Goal: Task Accomplishment & Management: Use online tool/utility

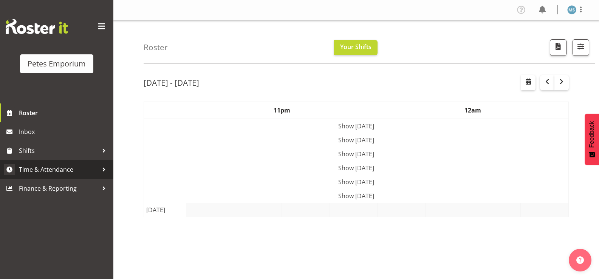
click at [57, 169] on span "Time & Attendance" at bounding box center [58, 169] width 79 height 11
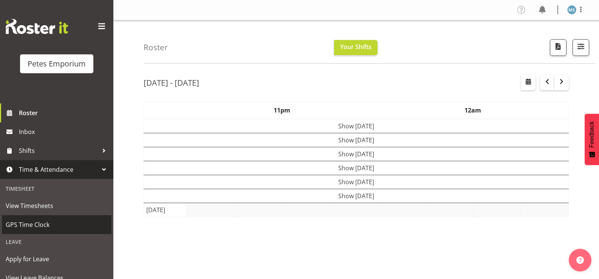
click at [45, 226] on span "GPS Time Clock" at bounding box center [57, 224] width 102 height 11
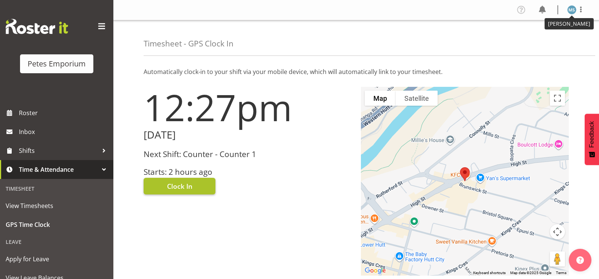
click at [186, 185] on span "Clock In" at bounding box center [179, 186] width 25 height 10
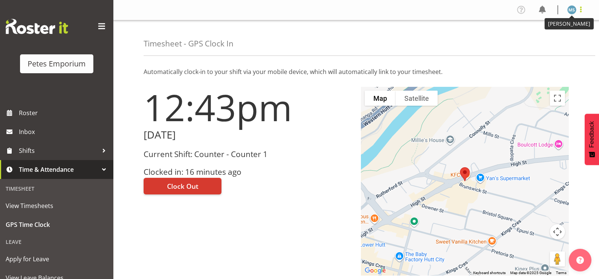
click at [582, 8] on span at bounding box center [580, 9] width 9 height 9
click at [550, 38] on link "Log Out" at bounding box center [549, 40] width 73 height 14
